Goal: Task Accomplishment & Management: Manage account settings

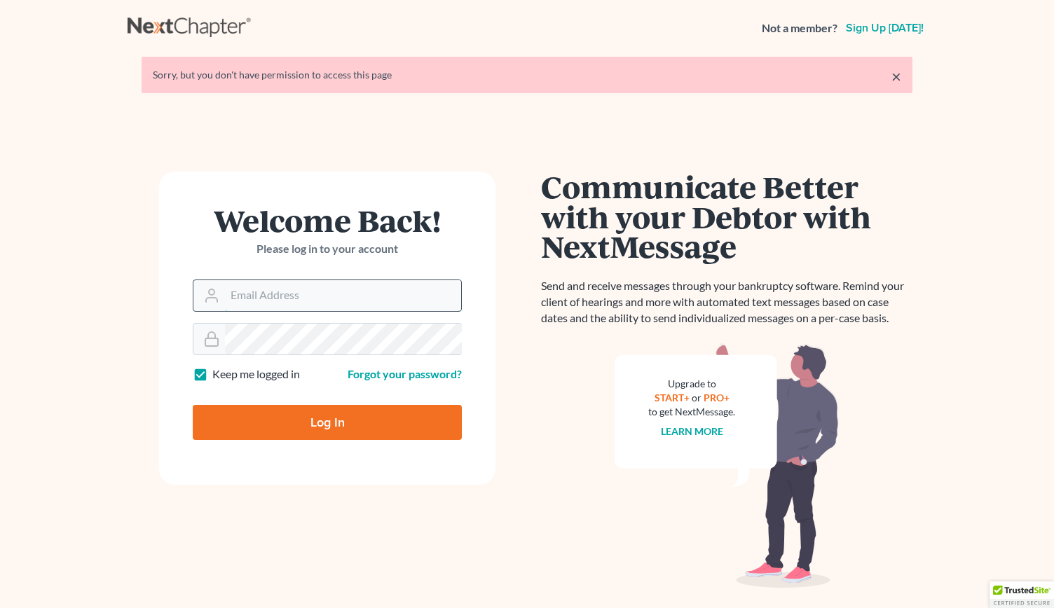
click at [245, 294] on input "Email Address" at bounding box center [343, 295] width 236 height 31
type input "[PERSON_NAME][EMAIL_ADDRESS][DOMAIN_NAME]"
type input "Thinking..."
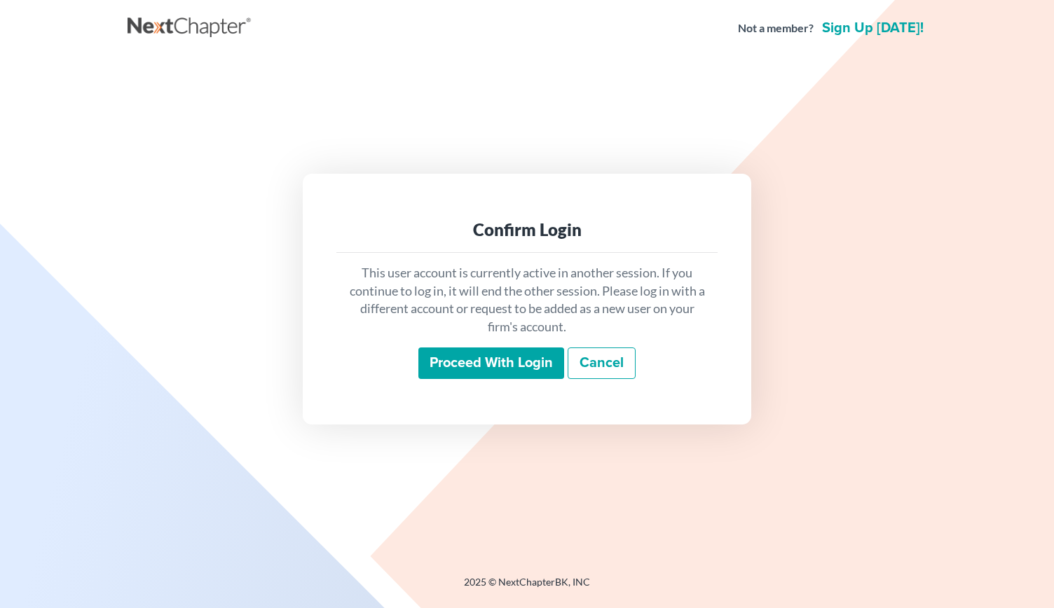
click at [482, 356] on input "Proceed with login" at bounding box center [491, 364] width 146 height 32
